Goal: Task Accomplishment & Management: Manage account settings

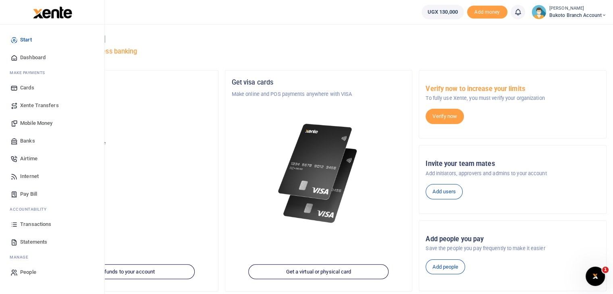
click at [35, 225] on span "Transactions" at bounding box center [35, 225] width 31 height 8
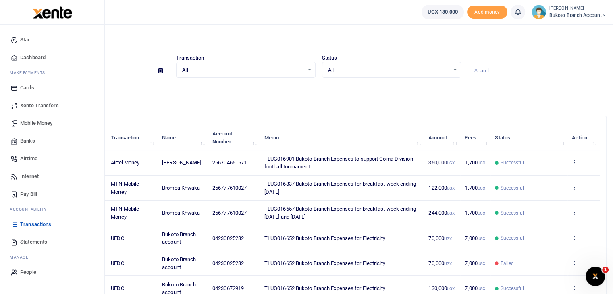
click at [31, 241] on span "Statements" at bounding box center [33, 242] width 27 height 8
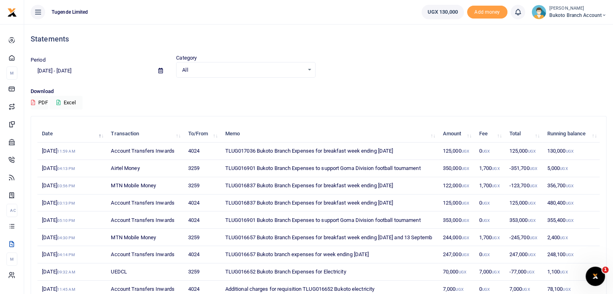
click at [444, 75] on div "Period 09/11/2025 - 10/10/2025 Category All Select an option... All Credit Debi…" at bounding box center [318, 66] width 583 height 24
